Goal: Task Accomplishment & Management: Manage account settings

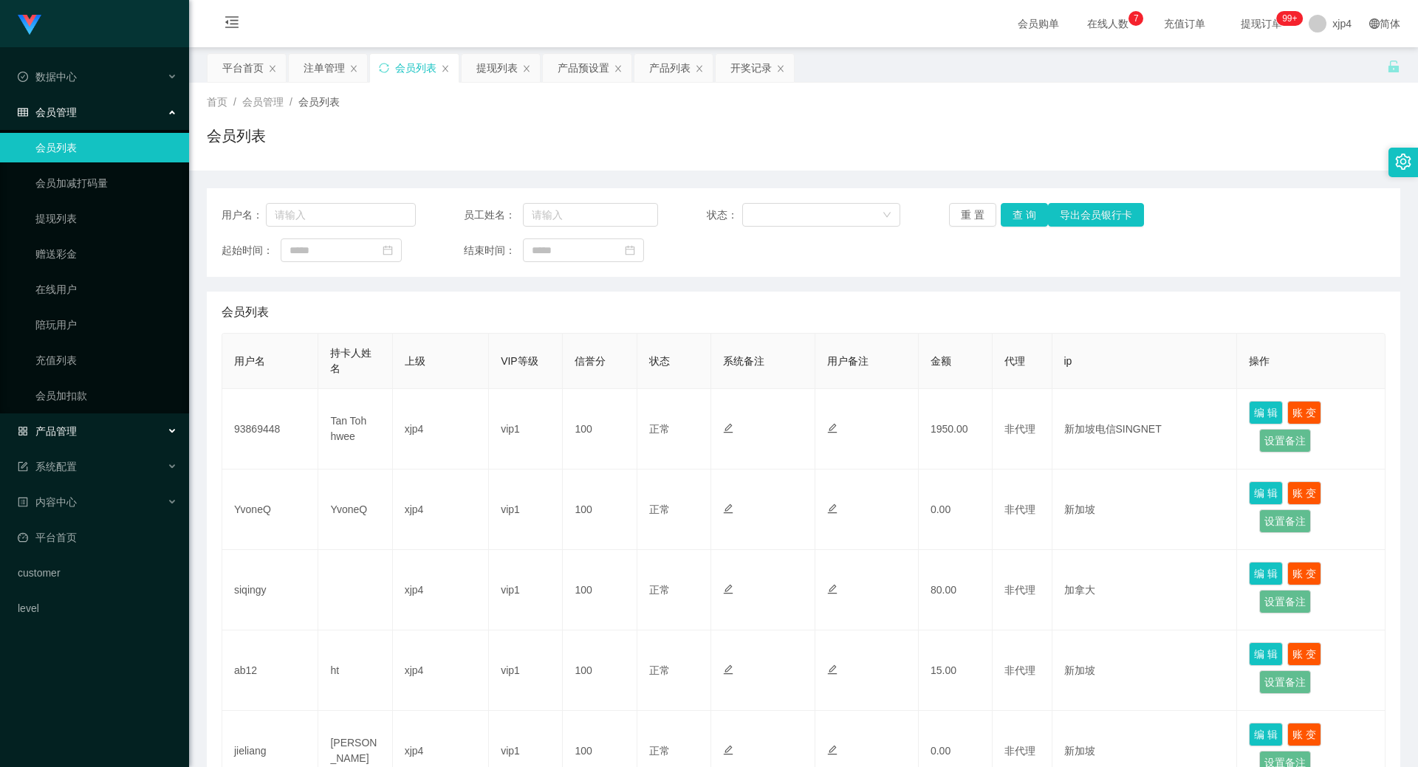
click at [89, 435] on div "产品管理" at bounding box center [94, 431] width 189 height 30
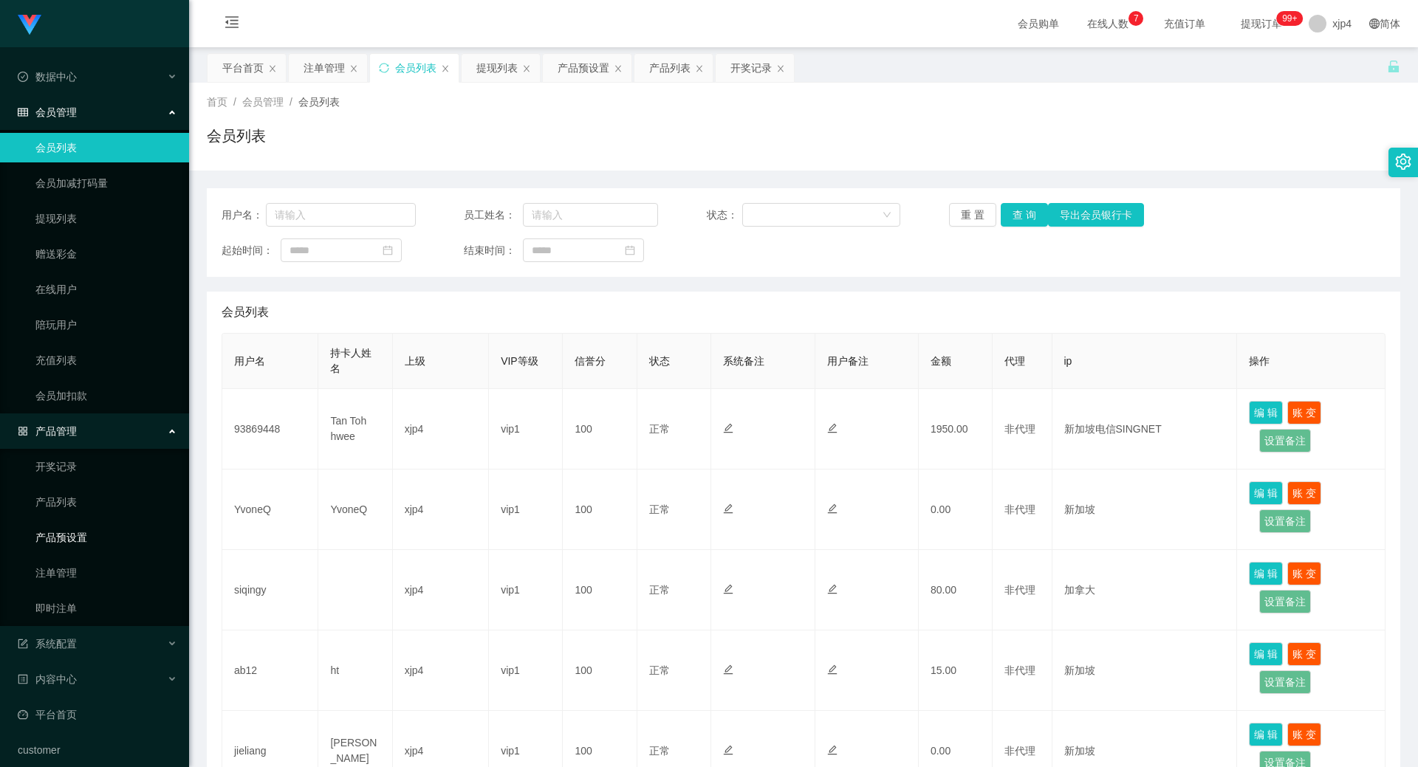
click at [79, 536] on link "产品预设置" at bounding box center [106, 538] width 142 height 30
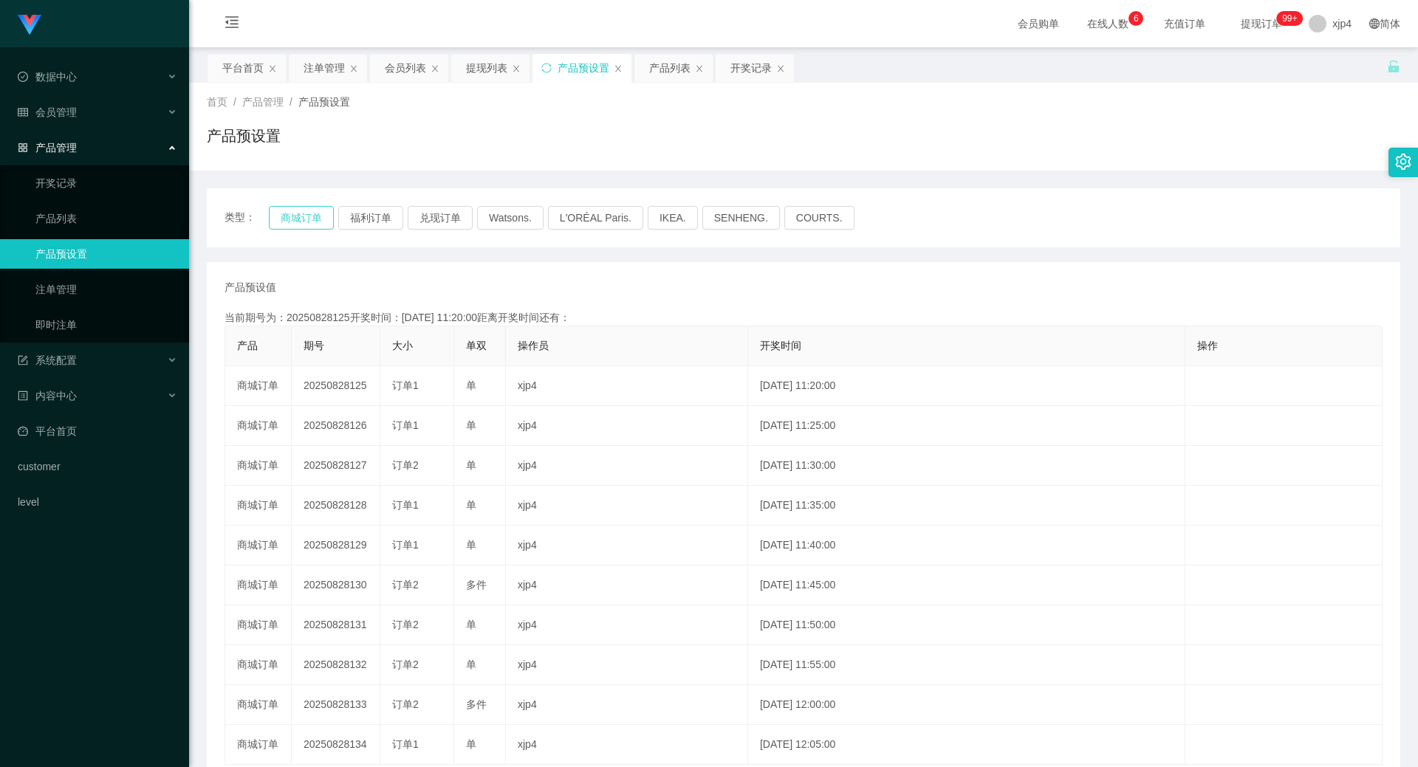
click at [301, 216] on button "商城订单" at bounding box center [301, 218] width 65 height 24
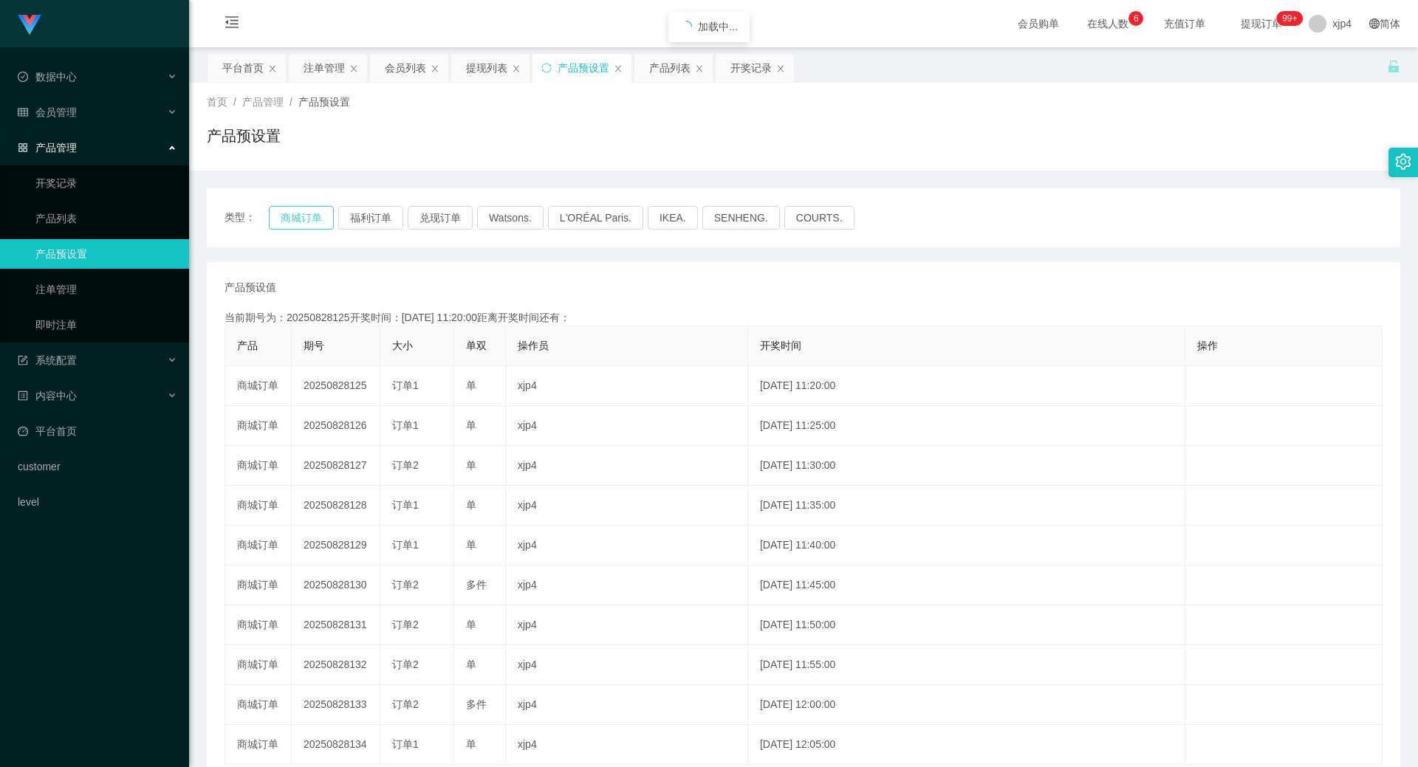
click at [301, 216] on button "商城订单" at bounding box center [301, 218] width 65 height 24
click at [300, 226] on button "商城订单" at bounding box center [301, 218] width 65 height 24
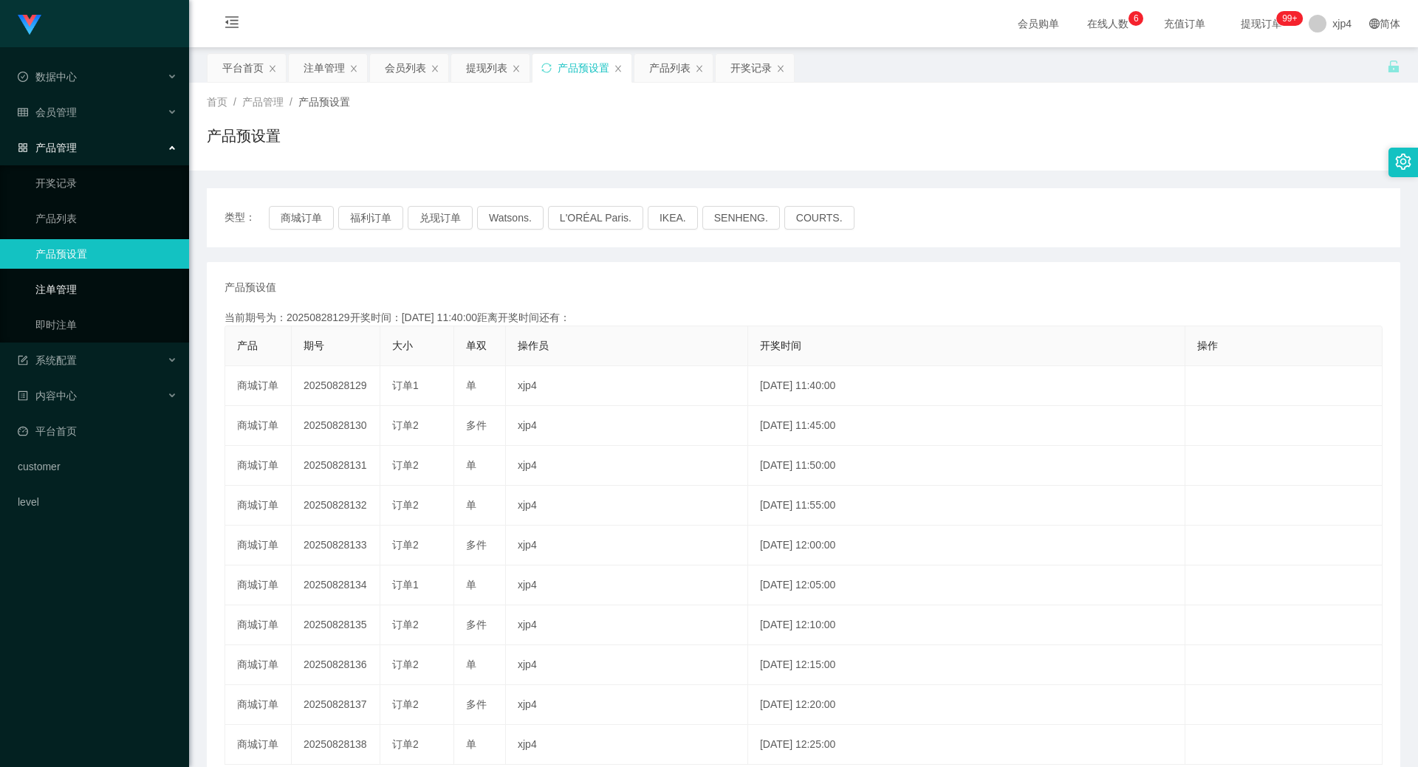
click at [72, 293] on link "注单管理" at bounding box center [106, 290] width 142 height 30
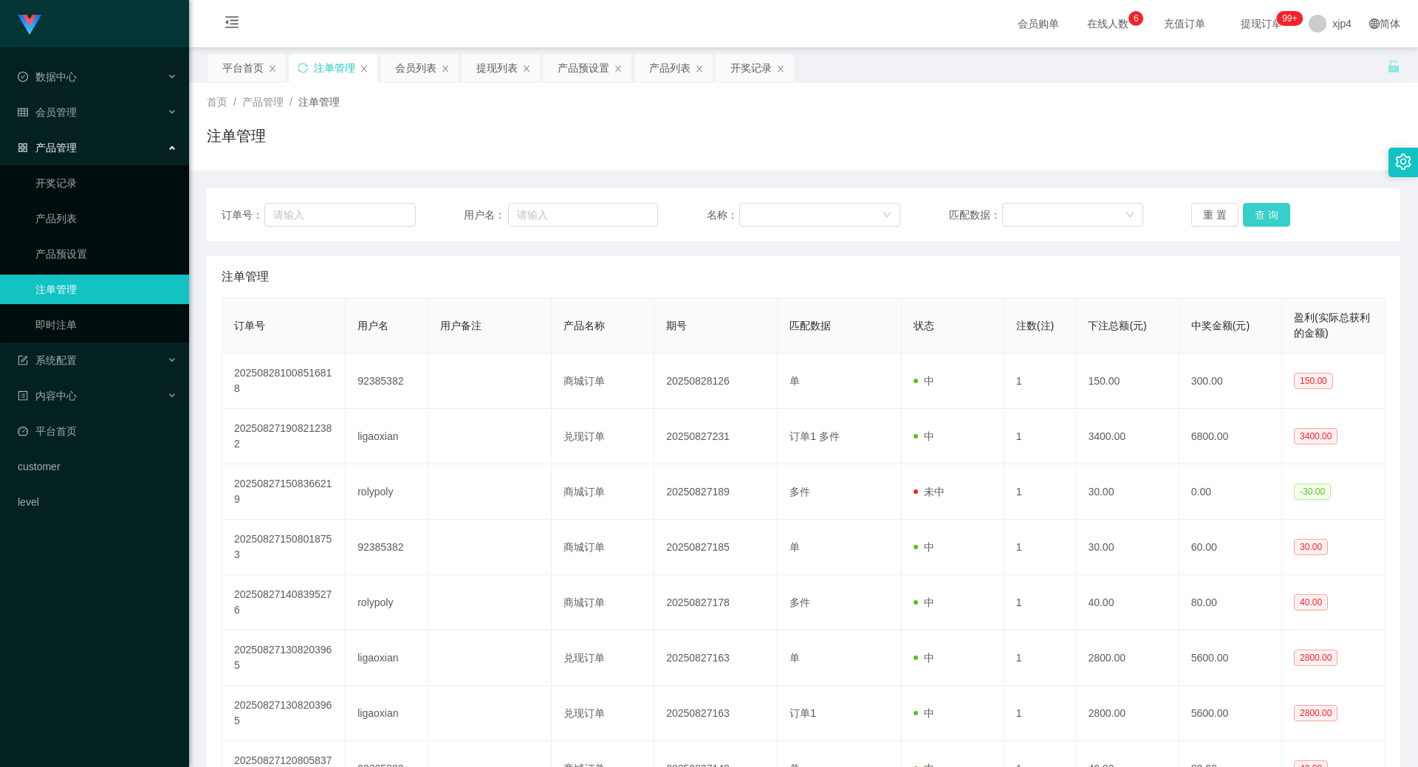
click at [1270, 214] on button "查 询" at bounding box center [1266, 215] width 47 height 24
click at [1270, 214] on div "重 置 查 询" at bounding box center [1288, 215] width 194 height 24
click at [1270, 214] on button "查 询" at bounding box center [1266, 215] width 47 height 24
click at [1270, 214] on div "重 置 查 询" at bounding box center [1288, 215] width 194 height 24
click at [70, 119] on div "会员管理" at bounding box center [94, 112] width 189 height 30
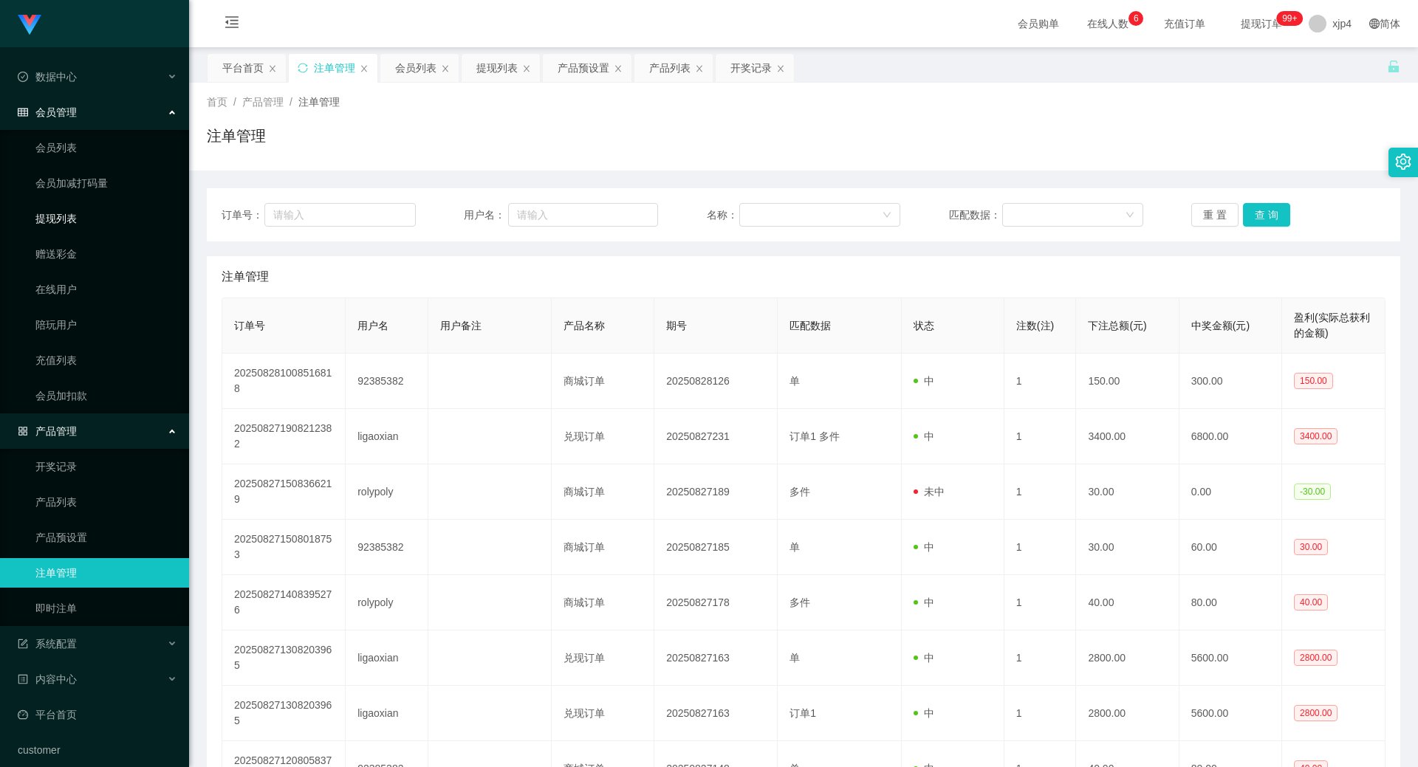
click at [56, 205] on link "提现列表" at bounding box center [106, 219] width 142 height 30
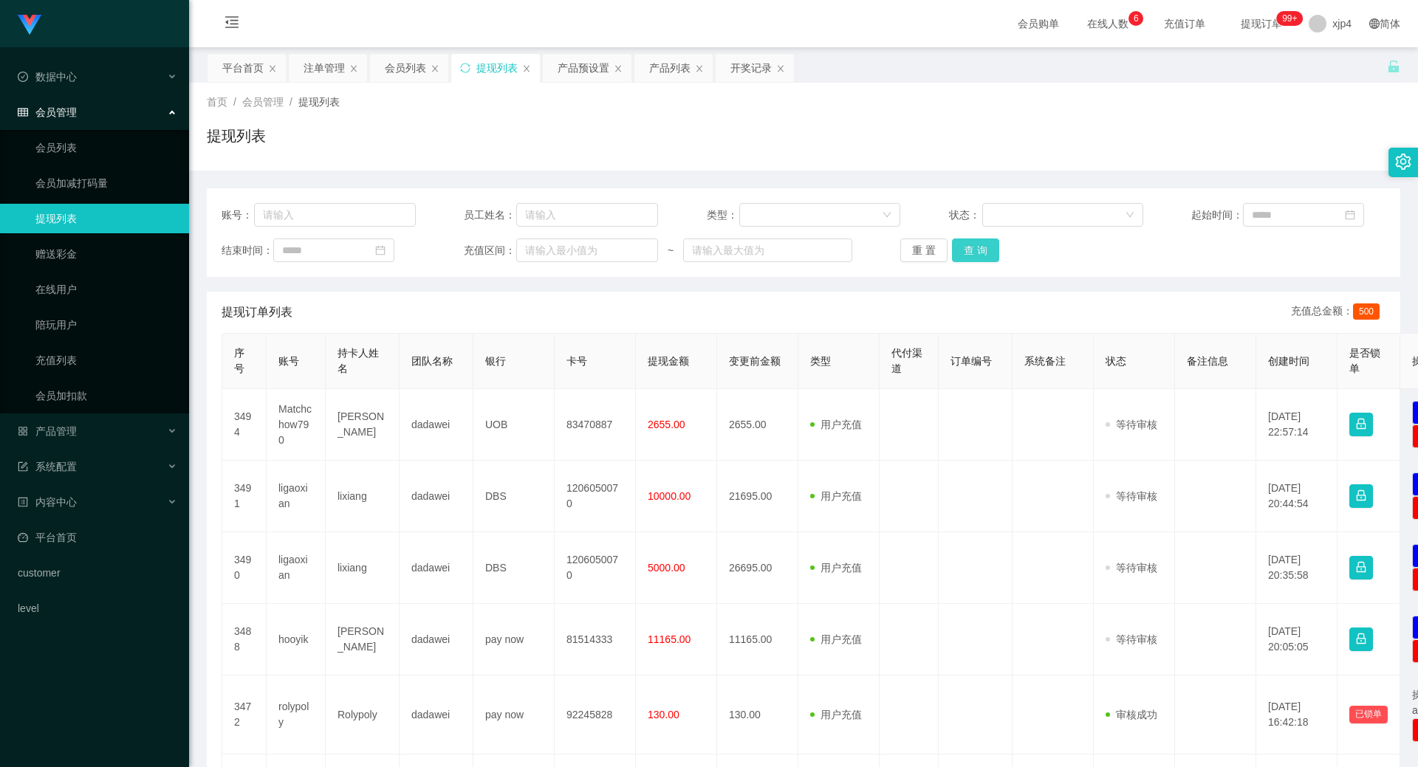
click at [984, 246] on button "查 询" at bounding box center [975, 250] width 47 height 24
click at [984, 246] on div "重 置 查 询" at bounding box center [997, 250] width 194 height 24
click at [984, 246] on button "查 询" at bounding box center [975, 250] width 47 height 24
click at [984, 246] on div "重 置 查 询" at bounding box center [997, 250] width 194 height 24
click at [984, 246] on button "查 询" at bounding box center [975, 250] width 47 height 24
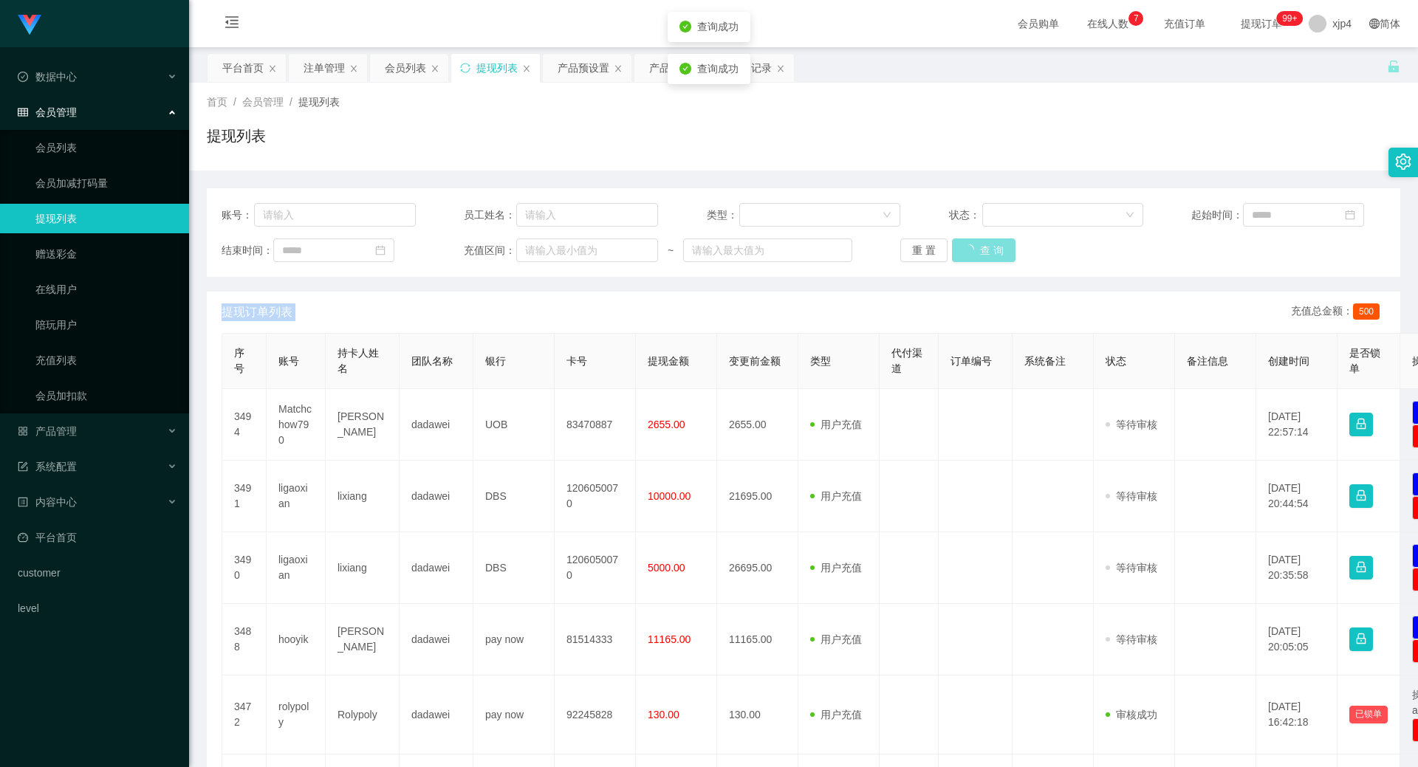
click at [984, 246] on div "重 置 查 询" at bounding box center [997, 250] width 194 height 24
click at [984, 246] on button "查 询" at bounding box center [975, 250] width 47 height 24
